Goal: Check status: Check status

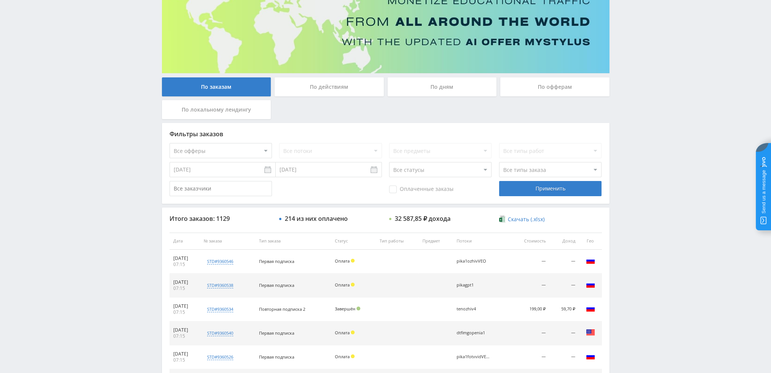
scroll to position [38, 0]
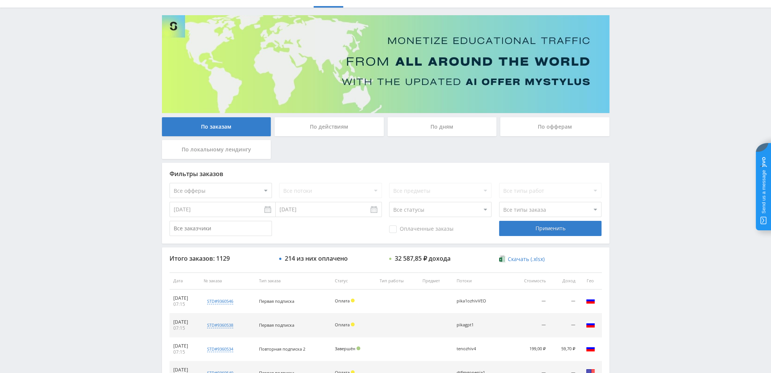
click at [417, 129] on div "По дням" at bounding box center [442, 126] width 109 height 19
click at [0, 0] on input "По дням" at bounding box center [0, 0] width 0 height 0
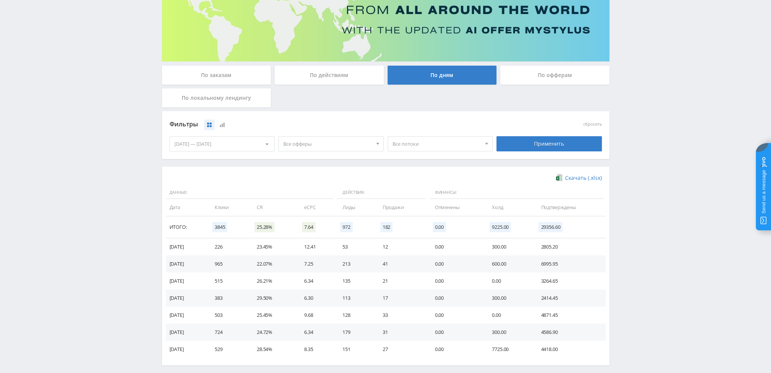
scroll to position [0, 0]
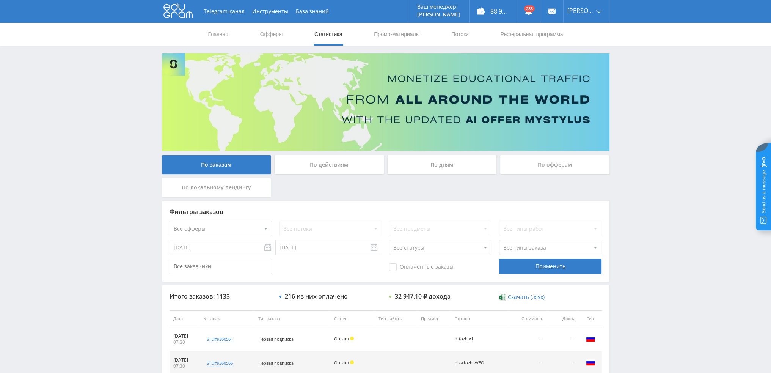
click at [421, 163] on div "По дням" at bounding box center [442, 164] width 109 height 19
click at [0, 0] on input "По дням" at bounding box center [0, 0] width 0 height 0
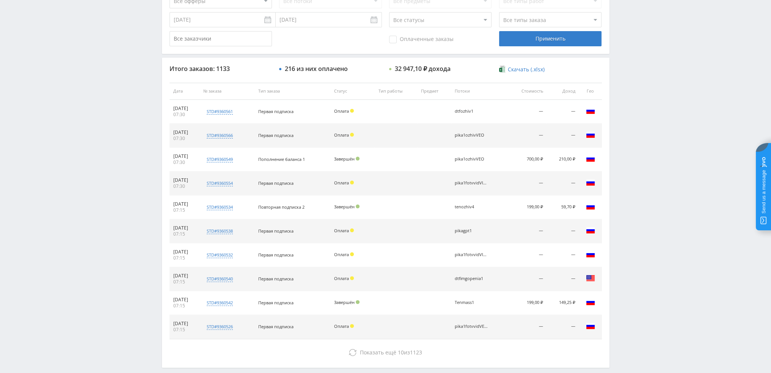
scroll to position [38, 0]
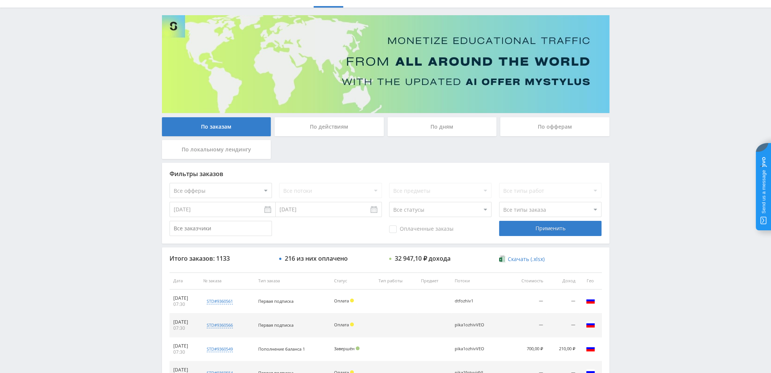
click at [466, 132] on div "По дням" at bounding box center [442, 126] width 109 height 19
click at [0, 0] on input "По дням" at bounding box center [0, 0] width 0 height 0
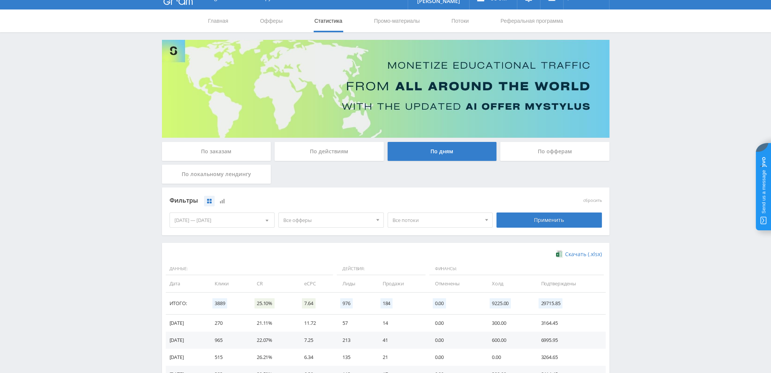
scroll to position [9, 0]
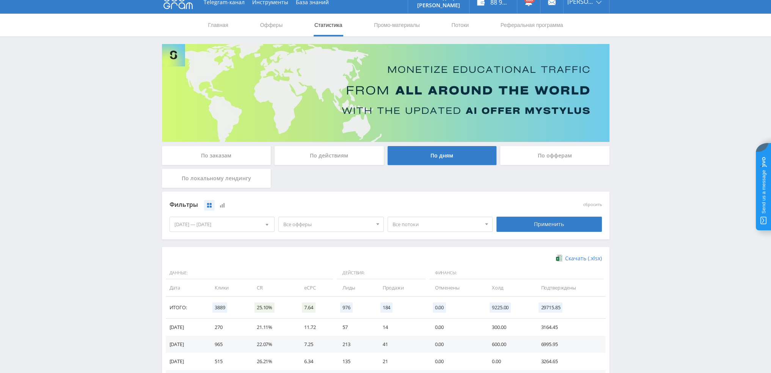
click at [317, 159] on div "По действиям" at bounding box center [329, 155] width 109 height 19
click at [0, 0] on input "По действиям" at bounding box center [0, 0] width 0 height 0
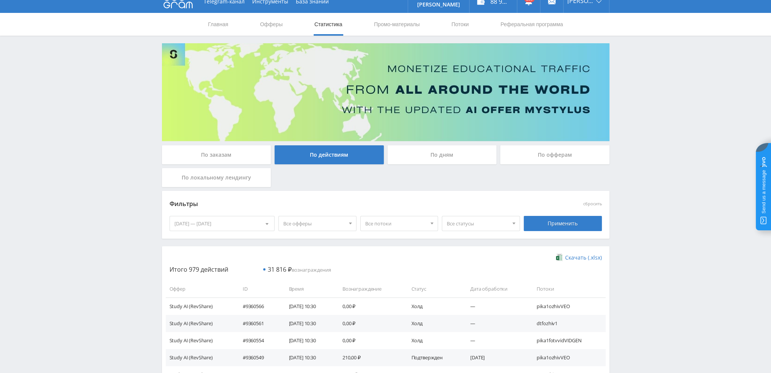
scroll to position [0, 0]
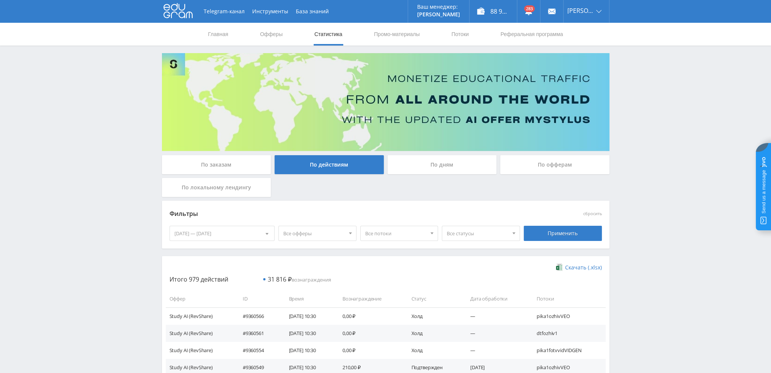
click at [456, 166] on div "По дням" at bounding box center [442, 164] width 109 height 19
click at [0, 0] on input "По дням" at bounding box center [0, 0] width 0 height 0
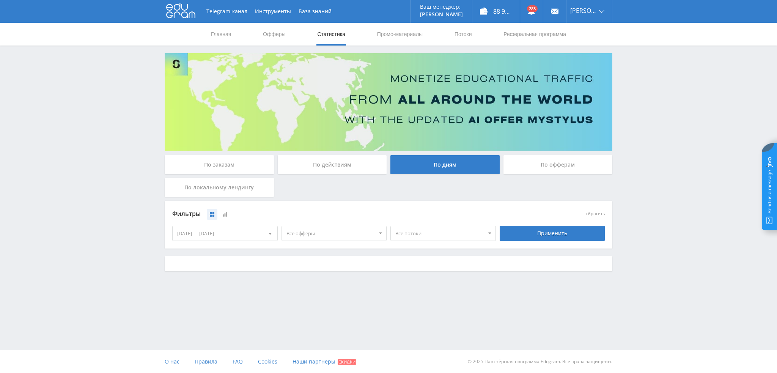
click at [311, 237] on span "Все офферы" at bounding box center [330, 233] width 89 height 14
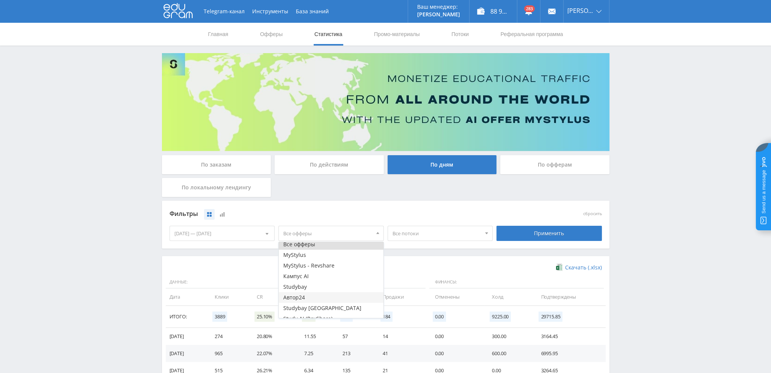
scroll to position [9, 0]
click at [307, 314] on button "Study AI (RevShare)" at bounding box center [331, 312] width 105 height 11
click at [558, 223] on div "Применить" at bounding box center [548, 233] width 109 height 21
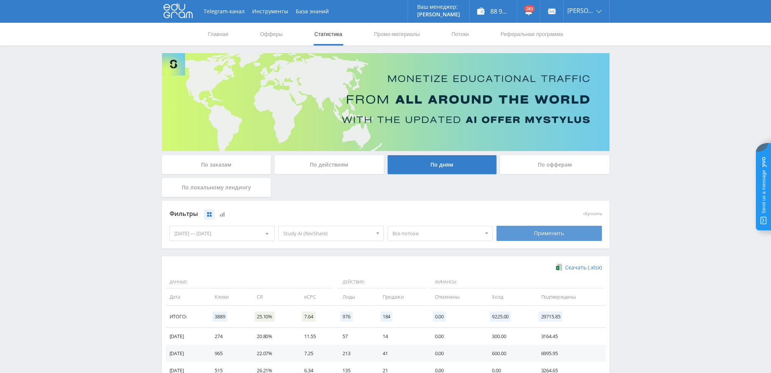
click at [552, 231] on div "Применить" at bounding box center [548, 233] width 105 height 15
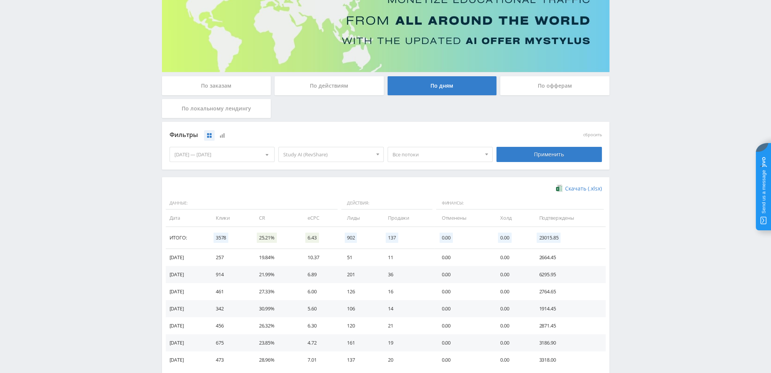
scroll to position [123, 0]
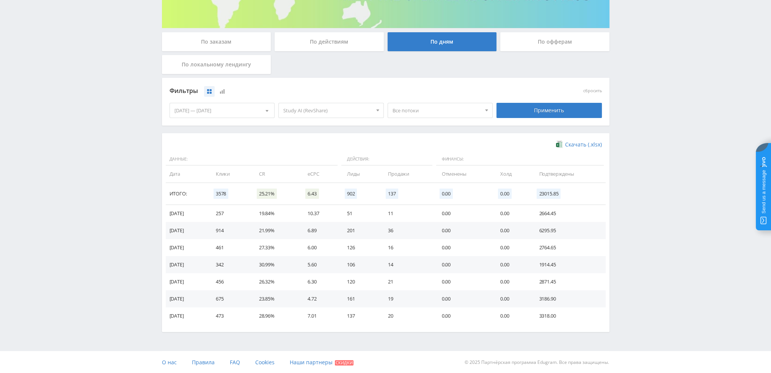
click at [414, 107] on span "Все потоки" at bounding box center [436, 110] width 89 height 14
click at [410, 133] on button "pikatext1" at bounding box center [440, 135] width 105 height 11
click at [408, 144] on button "pikagem1" at bounding box center [440, 145] width 105 height 11
click at [408, 153] on button "pikaclauson1" at bounding box center [440, 156] width 105 height 11
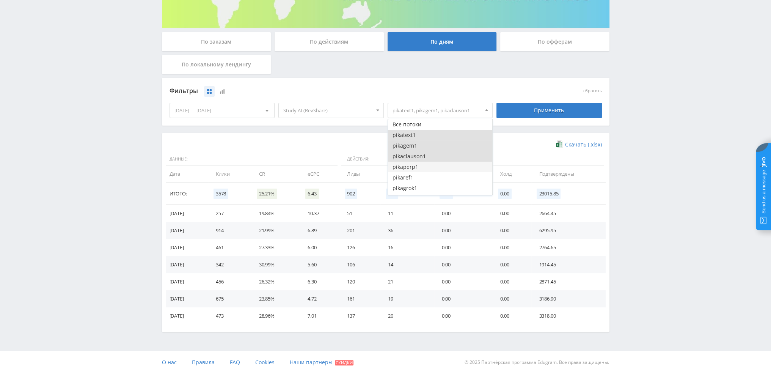
drag, startPoint x: 408, startPoint y: 161, endPoint x: 408, endPoint y: 169, distance: 8.3
click at [408, 162] on button "pikaperp1" at bounding box center [440, 167] width 105 height 11
click at [408, 176] on button "pikaref1" at bounding box center [440, 177] width 105 height 11
click at [408, 185] on button "pikagrok1" at bounding box center [440, 188] width 105 height 11
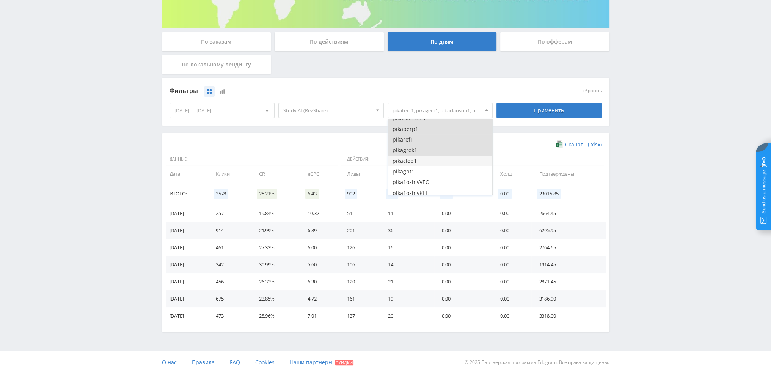
click at [411, 163] on button "pikaclop1" at bounding box center [440, 160] width 105 height 11
click at [411, 174] on button "pikagpt1" at bounding box center [440, 171] width 105 height 11
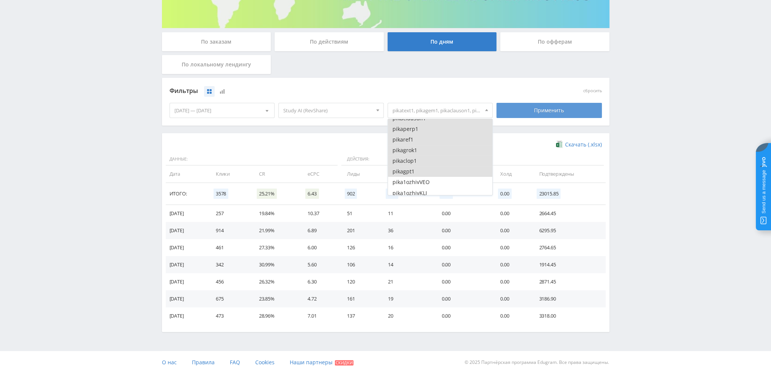
click at [522, 109] on div "Применить" at bounding box center [548, 110] width 105 height 15
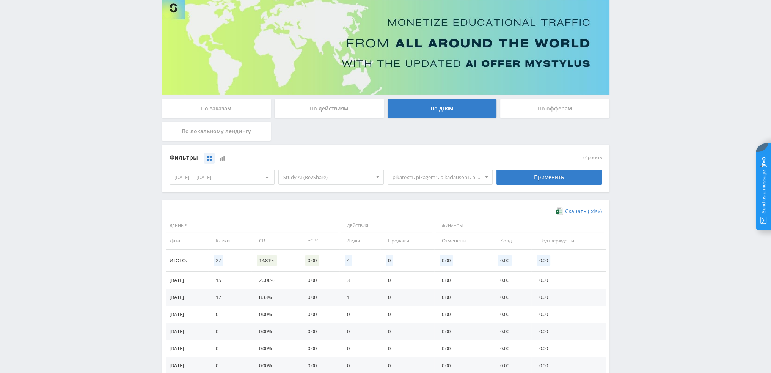
scroll to position [76, 0]
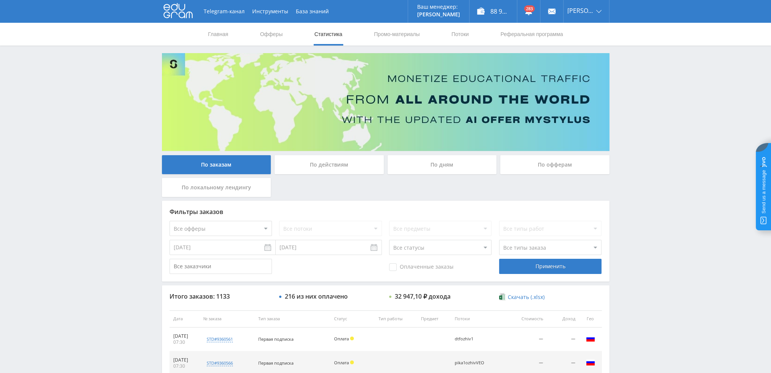
click at [431, 160] on div "По дням" at bounding box center [442, 164] width 109 height 19
click at [0, 0] on input "По дням" at bounding box center [0, 0] width 0 height 0
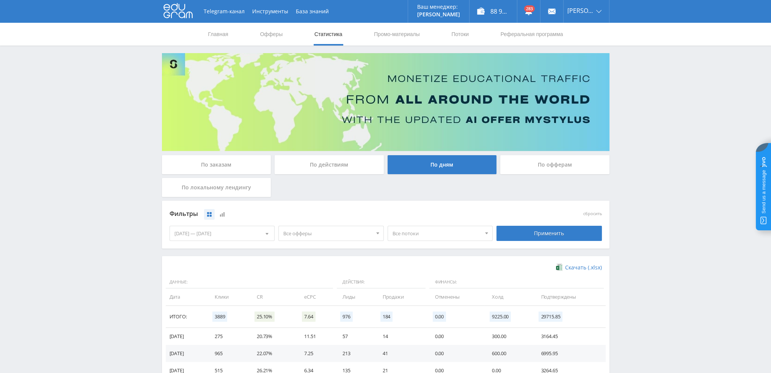
click at [312, 233] on span "Все офферы" at bounding box center [327, 233] width 89 height 14
click at [301, 261] on button "MyStylus" at bounding box center [331, 258] width 105 height 11
click at [303, 265] on button "MyStylus - Revshare" at bounding box center [331, 268] width 105 height 11
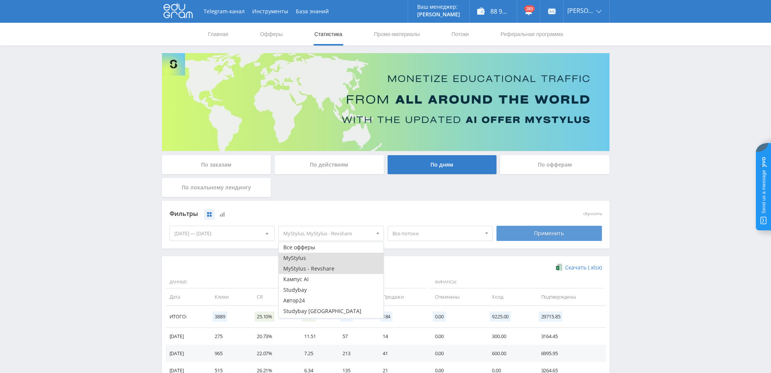
click at [523, 233] on div "Применить" at bounding box center [548, 233] width 105 height 15
